Goal: Browse casually

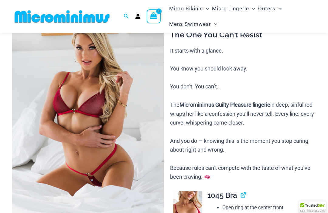
scroll to position [61, 0]
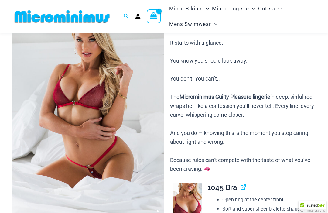
click at [110, 118] on img at bounding box center [88, 104] width 152 height 228
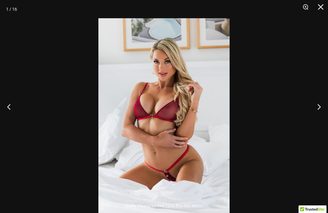
click at [185, 151] on img at bounding box center [164, 116] width 131 height 197
click at [184, 151] on img at bounding box center [164, 116] width 131 height 197
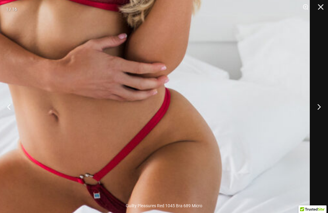
click at [324, 116] on button "Next" at bounding box center [317, 107] width 23 height 30
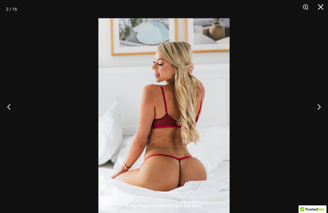
click at [319, 116] on button "Next" at bounding box center [317, 107] width 23 height 30
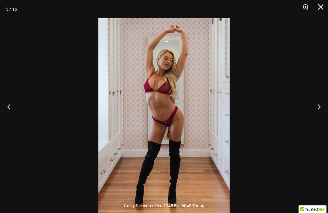
click at [314, 117] on button "Next" at bounding box center [317, 107] width 23 height 30
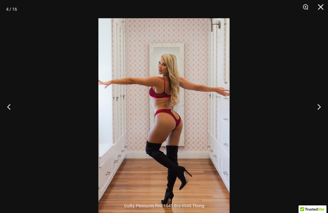
click at [316, 120] on button "Next" at bounding box center [317, 107] width 23 height 30
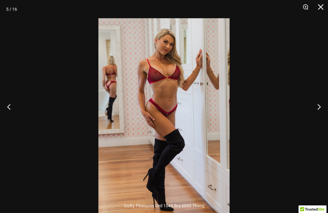
click at [315, 121] on button "Next" at bounding box center [317, 107] width 23 height 30
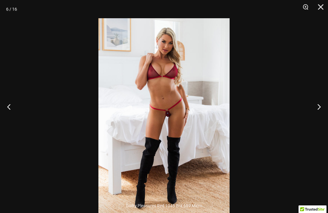
click at [199, 134] on img at bounding box center [164, 116] width 131 height 197
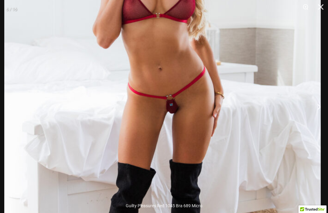
click at [293, 125] on img at bounding box center [162, 113] width 317 height 475
click at [323, 115] on div at bounding box center [164, 106] width 328 height 213
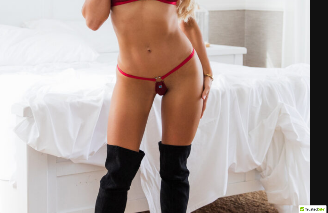
click at [264, 113] on img at bounding box center [151, 95] width 317 height 475
click at [328, 114] on button "Next" at bounding box center [317, 107] width 23 height 30
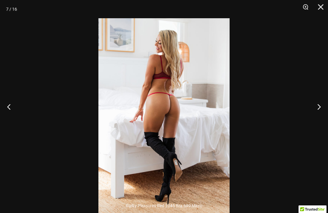
click at [317, 119] on button "Next" at bounding box center [317, 107] width 23 height 30
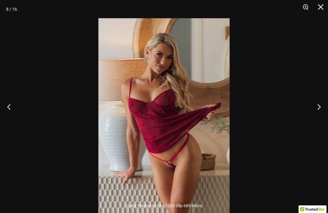
click at [194, 154] on img at bounding box center [164, 116] width 131 height 197
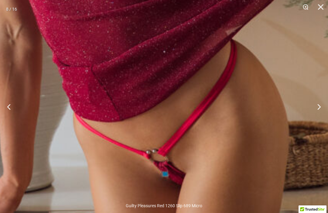
click at [320, 115] on button "Next" at bounding box center [317, 107] width 23 height 30
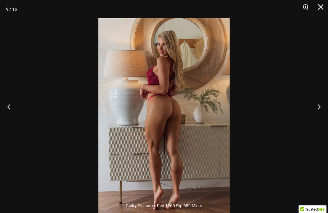
click at [320, 113] on button "Next" at bounding box center [317, 107] width 23 height 30
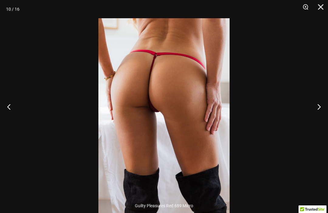
click at [176, 99] on img at bounding box center [164, 116] width 131 height 197
click at [175, 99] on img at bounding box center [164, 116] width 131 height 197
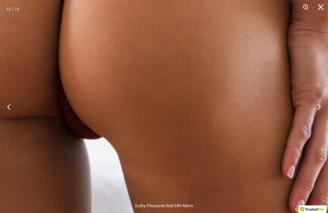
click at [318, 116] on button "Next" at bounding box center [317, 107] width 23 height 30
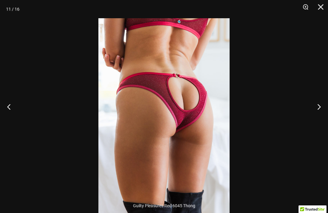
click at [319, 116] on button "Next" at bounding box center [317, 107] width 23 height 30
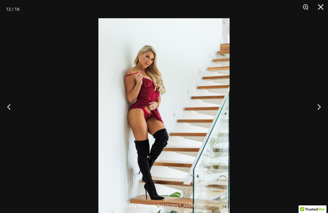
click at [317, 118] on button "Next" at bounding box center [317, 107] width 23 height 30
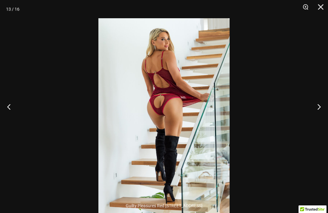
click at [317, 122] on button "Next" at bounding box center [317, 107] width 23 height 30
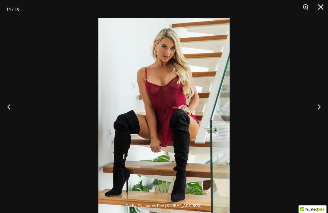
click at [318, 118] on button "Next" at bounding box center [317, 107] width 23 height 30
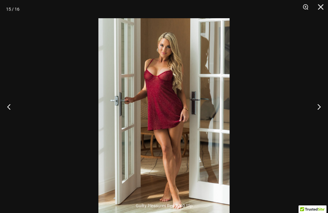
click at [178, 93] on img at bounding box center [164, 116] width 131 height 197
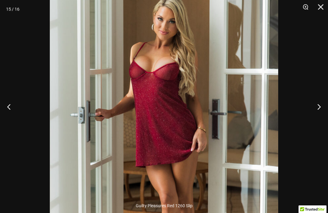
click at [318, 116] on button "Next" at bounding box center [317, 107] width 23 height 30
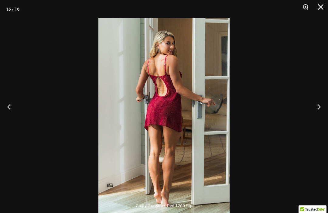
click at [321, 113] on button "Next" at bounding box center [317, 107] width 23 height 30
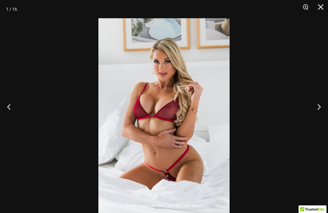
click at [318, 117] on button "Next" at bounding box center [317, 107] width 23 height 30
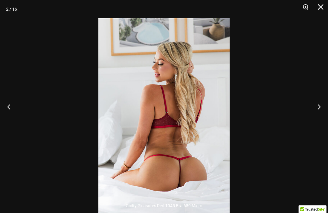
click at [315, 122] on button "Next" at bounding box center [317, 107] width 23 height 30
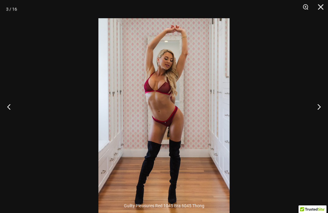
click at [323, 5] on button "Close" at bounding box center [318, 9] width 15 height 18
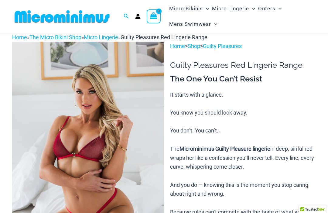
scroll to position [0, 0]
